Goal: Complete application form

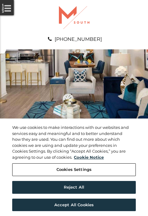
scroll to position [312, 0]
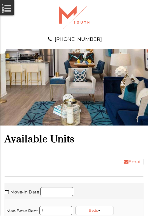
scroll to position [558, 0]
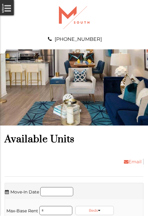
scroll to position [805, 0]
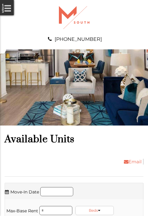
scroll to position [1013, 0]
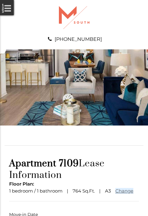
scroll to position [45, 0]
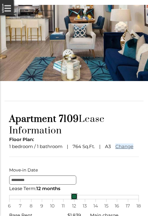
click at [74, 200] on link at bounding box center [74, 196] width 7 height 7
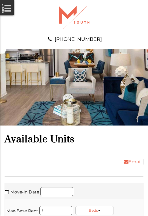
scroll to position [1363, 0]
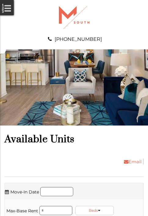
scroll to position [1610, 0]
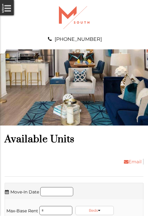
scroll to position [1714, 0]
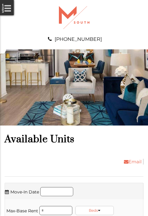
scroll to position [1818, 0]
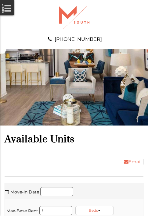
scroll to position [2207, 0]
